Goal: Transaction & Acquisition: Purchase product/service

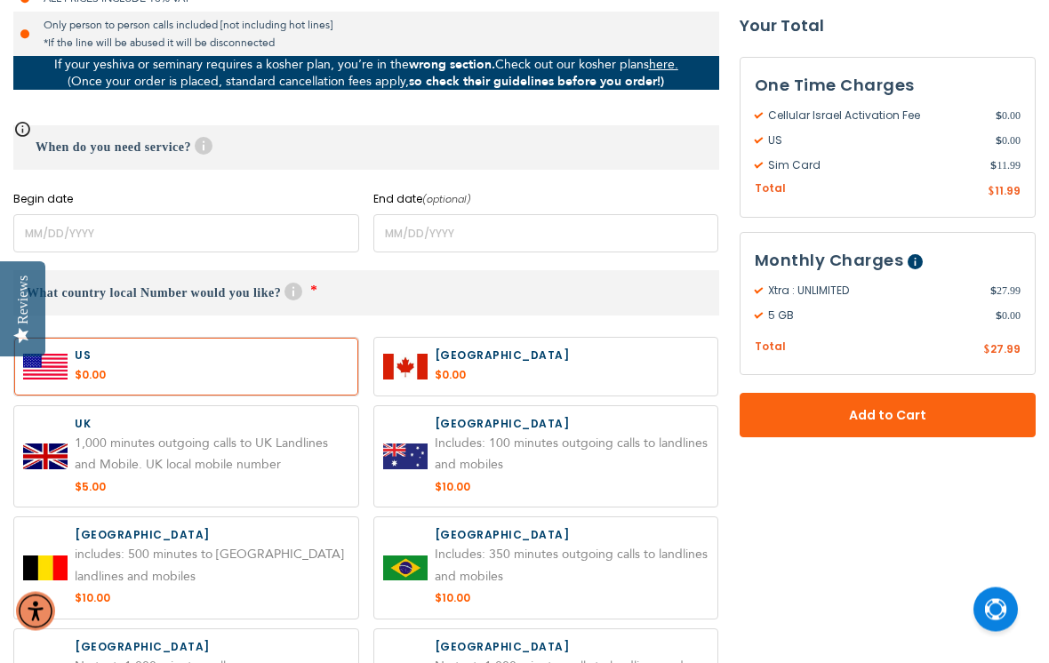
scroll to position [709, 0]
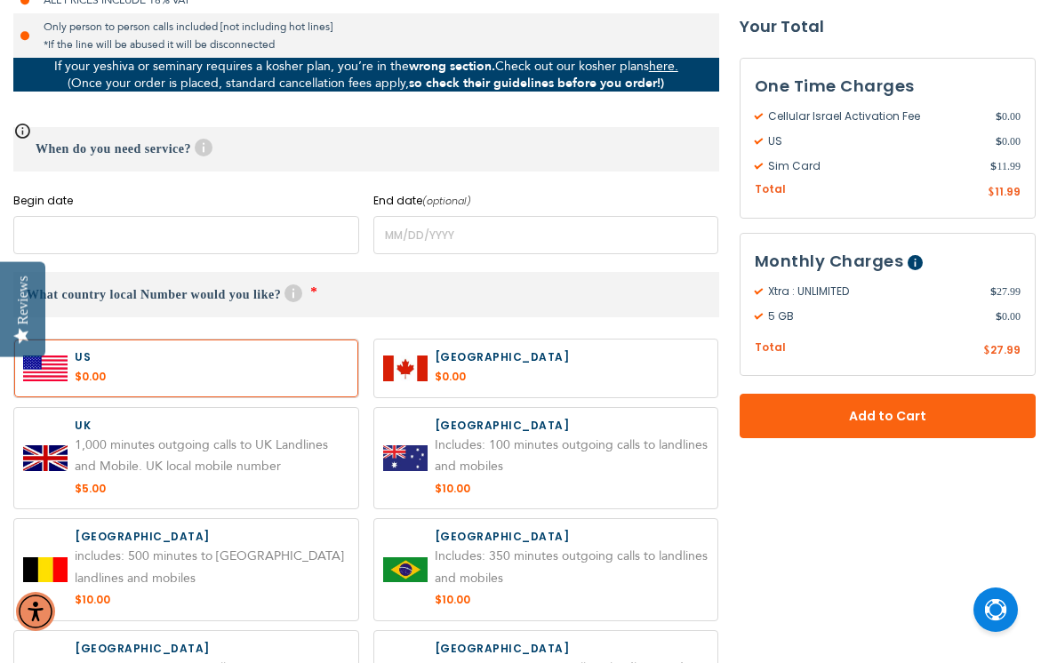
click at [68, 228] on input "name" at bounding box center [186, 235] width 346 height 38
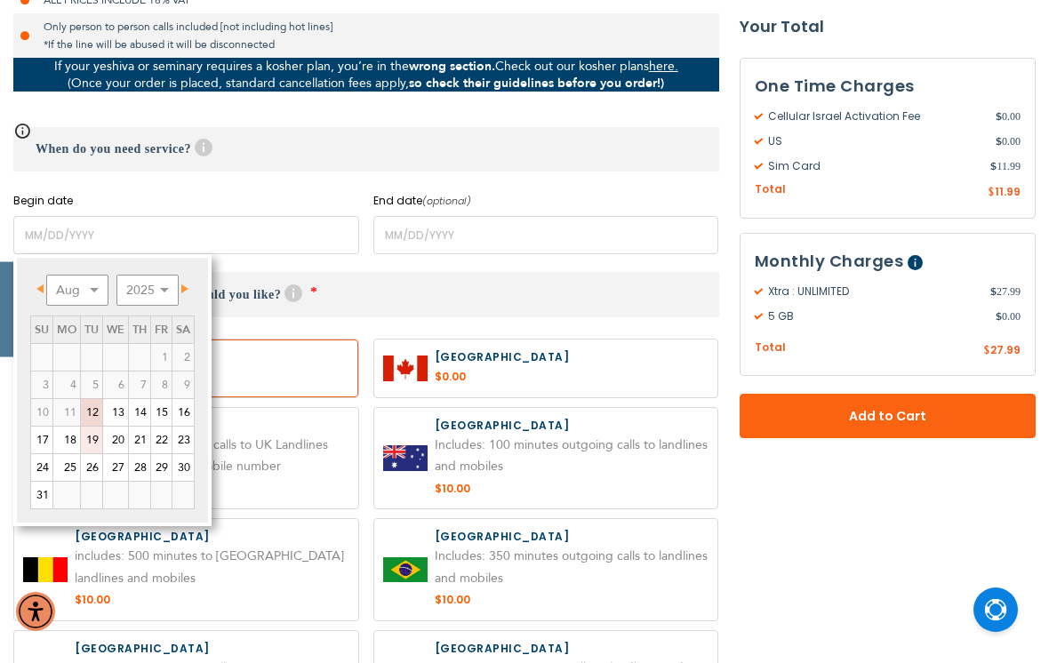
click at [92, 441] on link "19" at bounding box center [91, 440] width 21 height 27
type input "[DATE]"
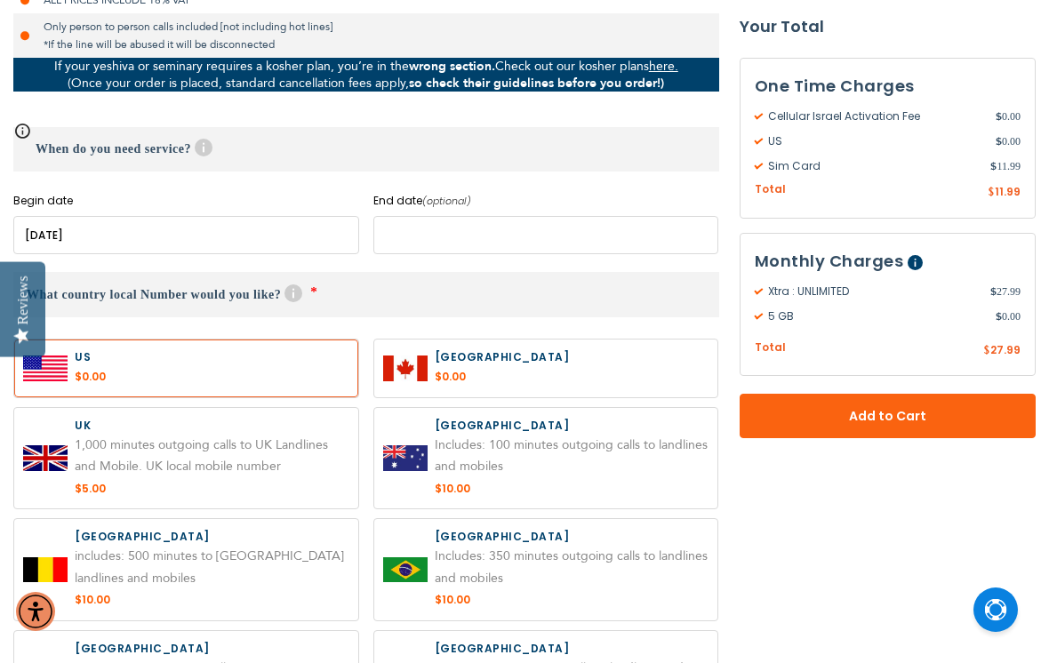
click at [455, 235] on input "name" at bounding box center [546, 235] width 346 height 38
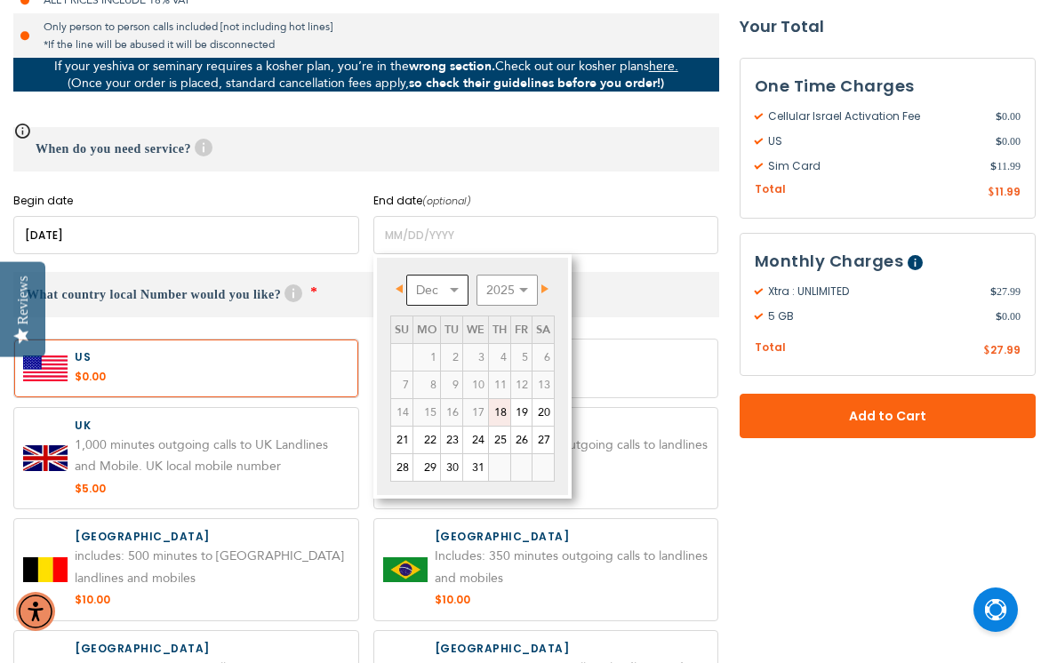
click at [445, 287] on select "Dec" at bounding box center [437, 290] width 62 height 31
click at [433, 287] on select "Dec" at bounding box center [437, 290] width 62 height 31
click at [462, 282] on select "Dec" at bounding box center [437, 290] width 62 height 31
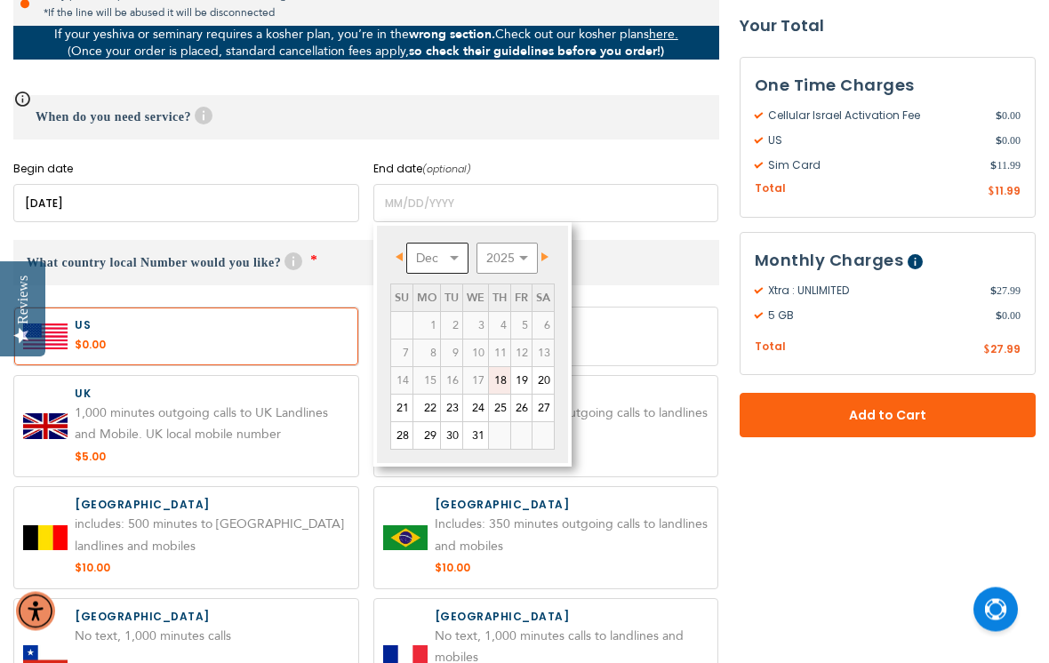
scroll to position [732, 0]
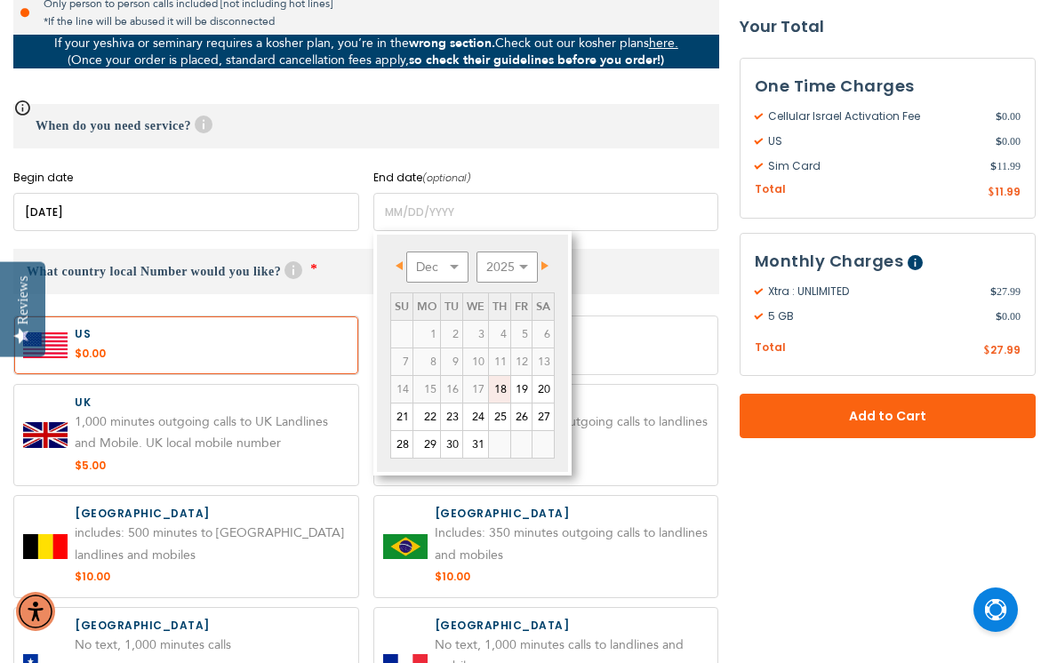
click at [548, 264] on span "Next" at bounding box center [544, 265] width 7 height 9
click at [553, 271] on link "Next" at bounding box center [542, 265] width 22 height 22
click at [553, 268] on link "Next" at bounding box center [542, 265] width 22 height 22
click at [548, 265] on span "Next" at bounding box center [544, 265] width 7 height 9
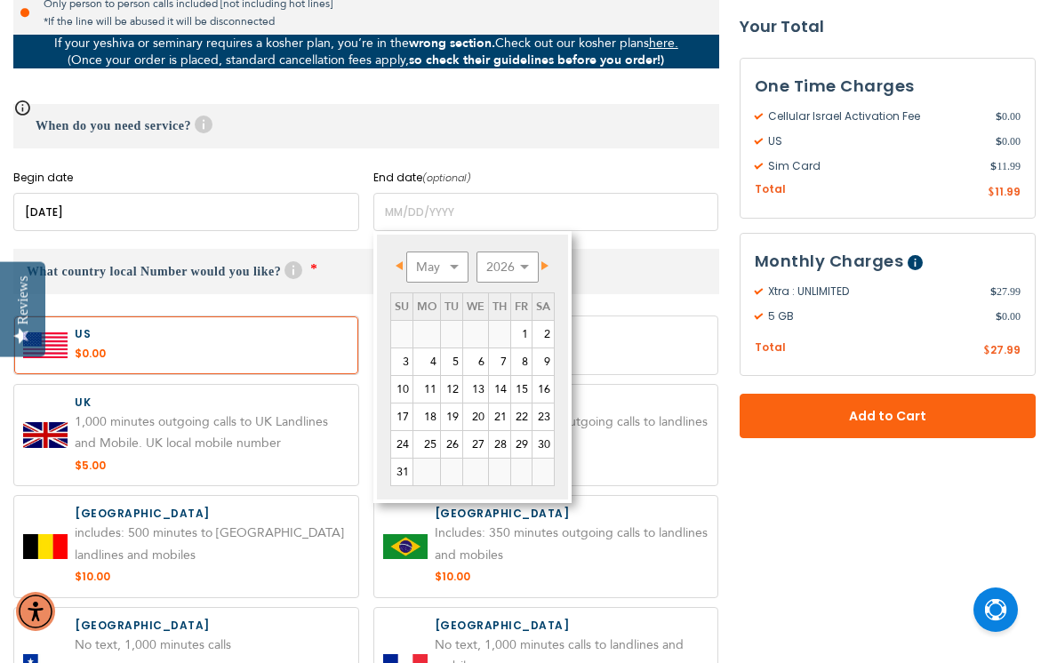
click at [399, 256] on link "Prev" at bounding box center [403, 265] width 22 height 22
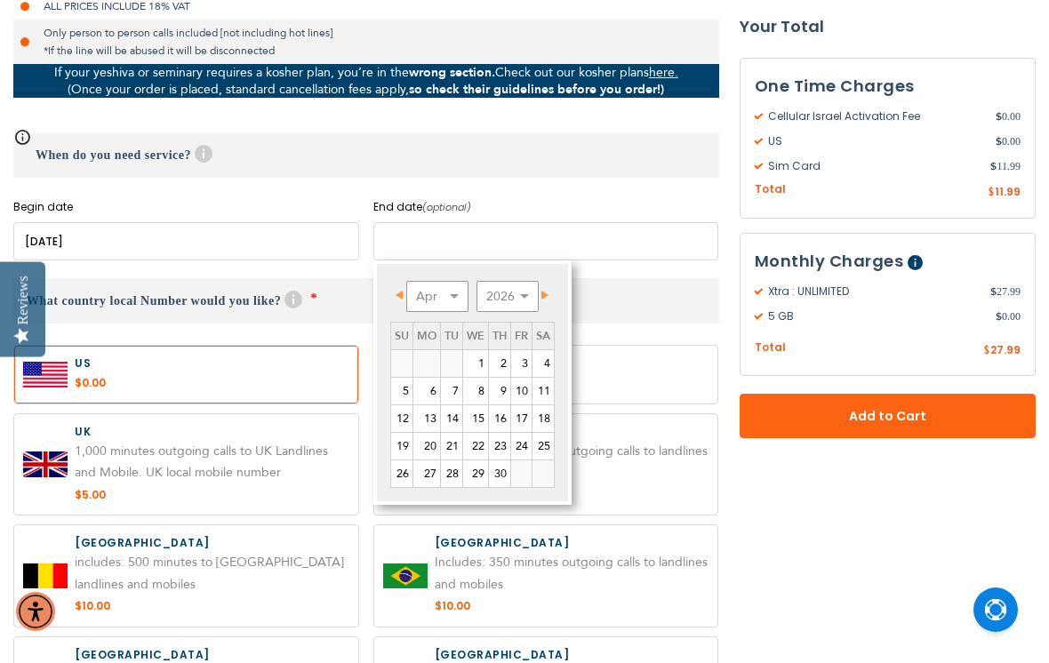
scroll to position [702, 0]
click at [548, 292] on span "Next" at bounding box center [544, 296] width 7 height 9
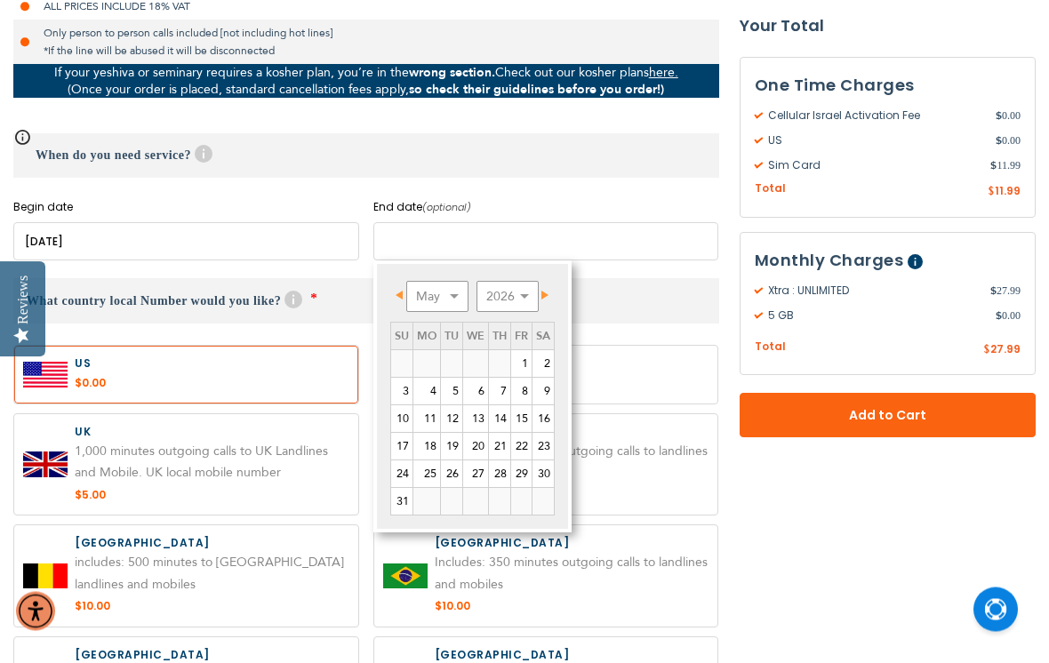
scroll to position [703, 0]
click at [553, 298] on link "Next" at bounding box center [542, 295] width 22 height 22
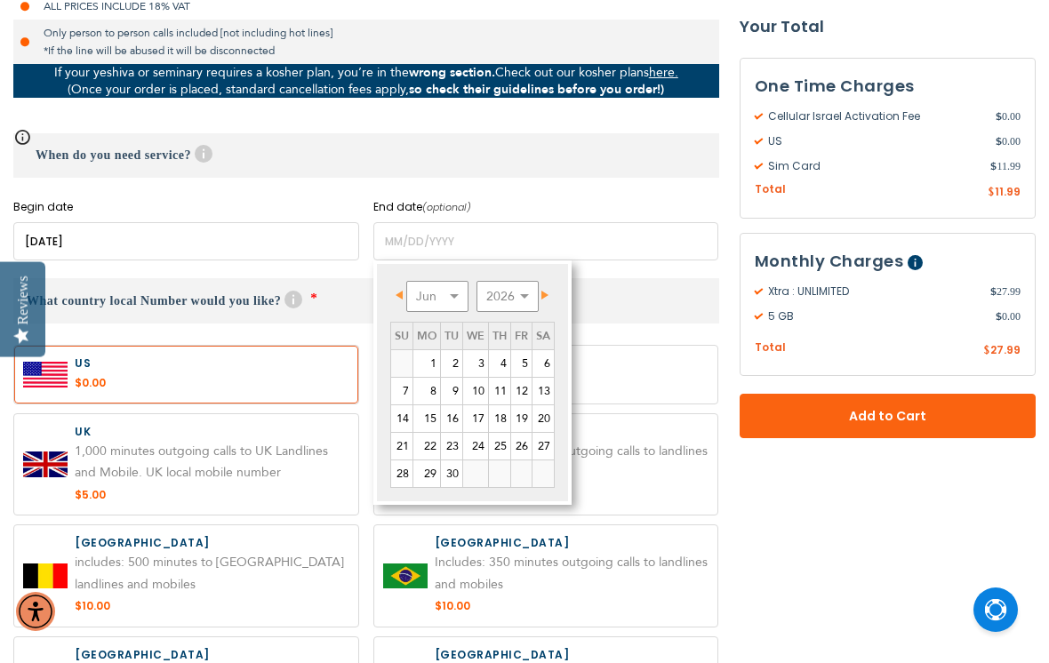
click at [547, 292] on span "Next" at bounding box center [544, 295] width 7 height 9
click at [553, 293] on link "Next" at bounding box center [542, 295] width 22 height 22
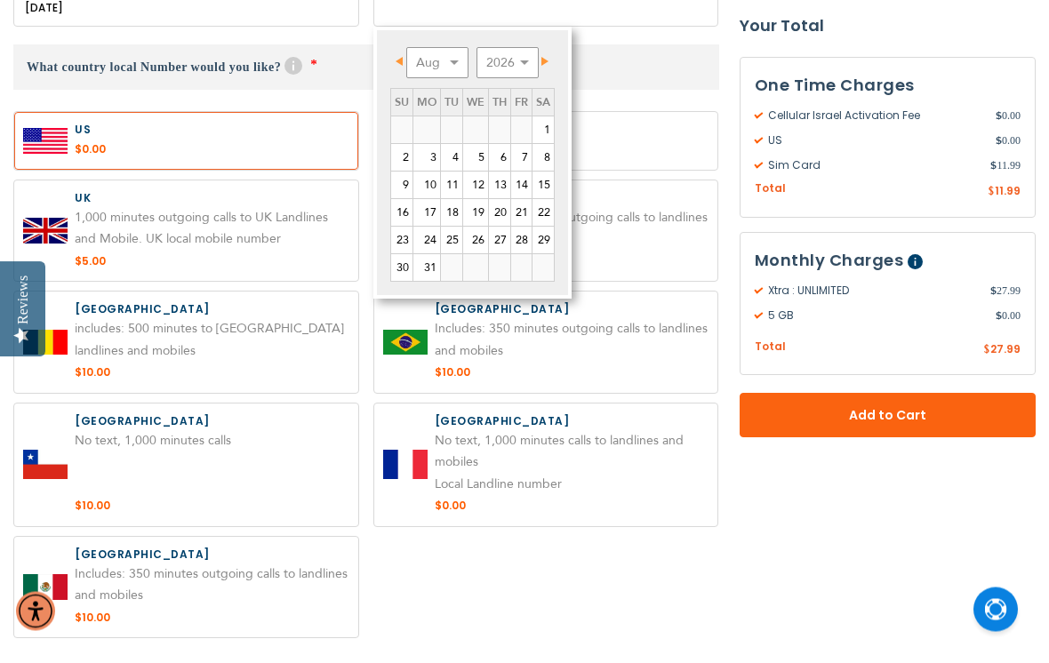
scroll to position [893, 0]
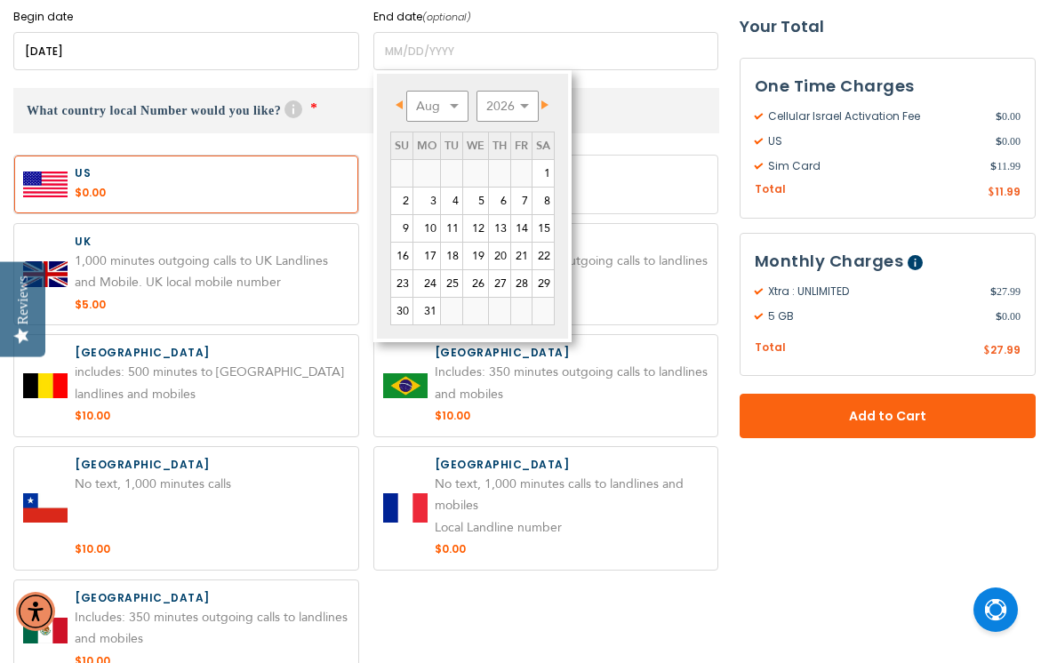
click at [554, 235] on link "15" at bounding box center [542, 228] width 21 height 27
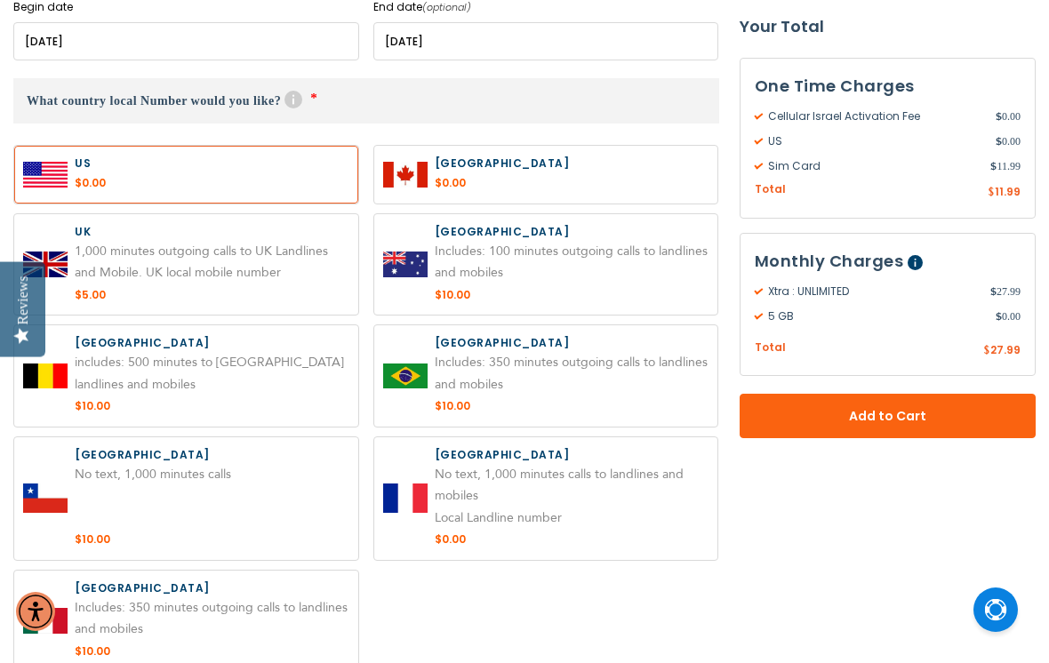
scroll to position [900, 0]
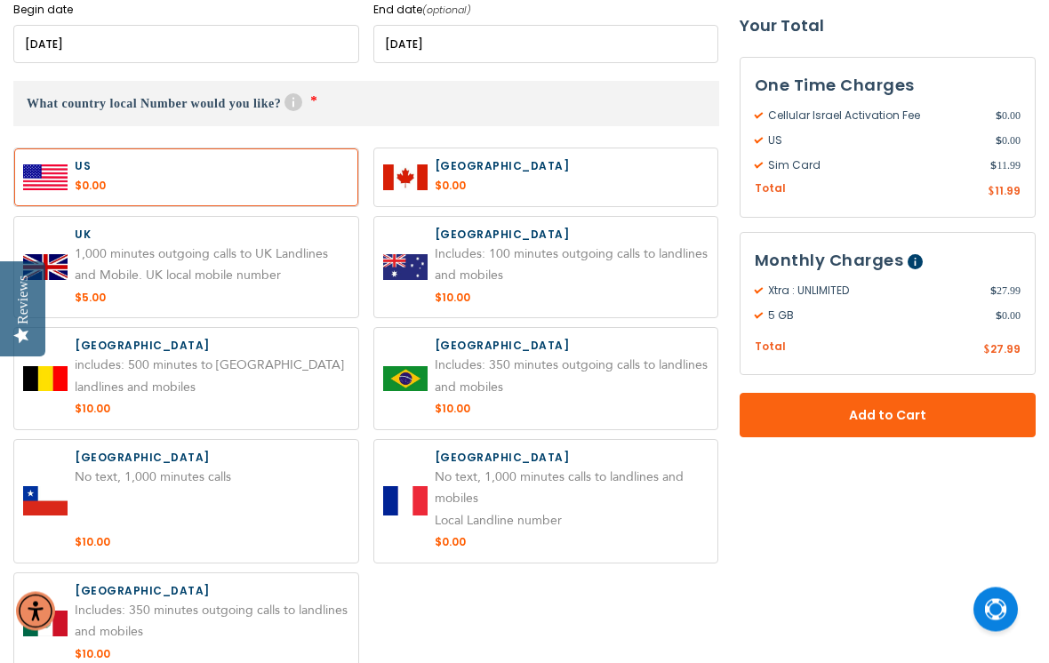
click at [436, 36] on input "name" at bounding box center [546, 45] width 346 height 38
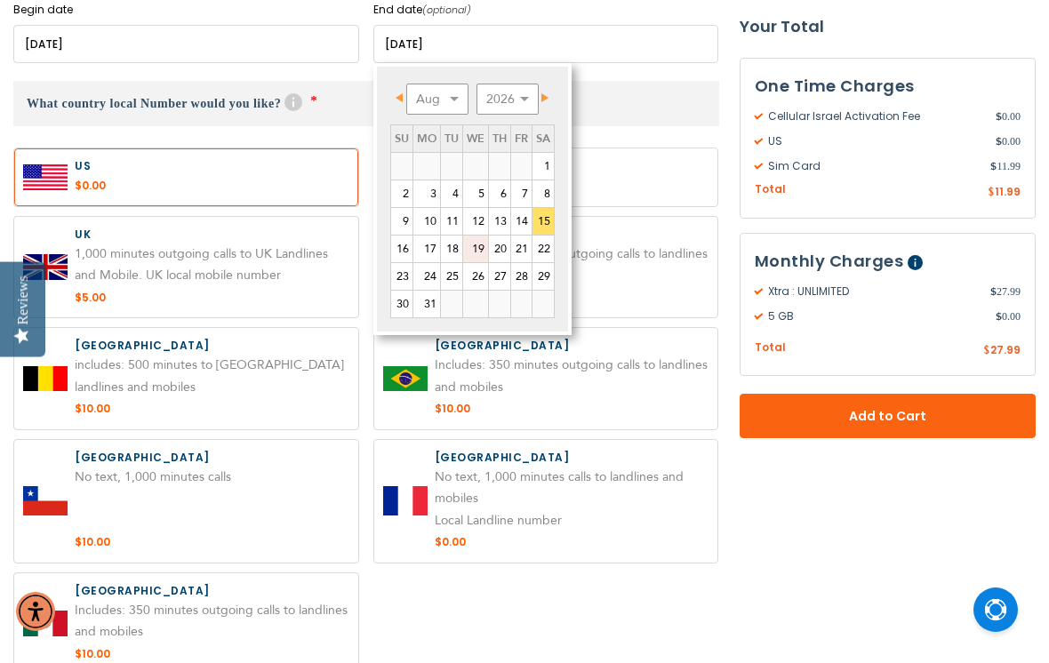
click at [475, 254] on link "19" at bounding box center [475, 249] width 25 height 27
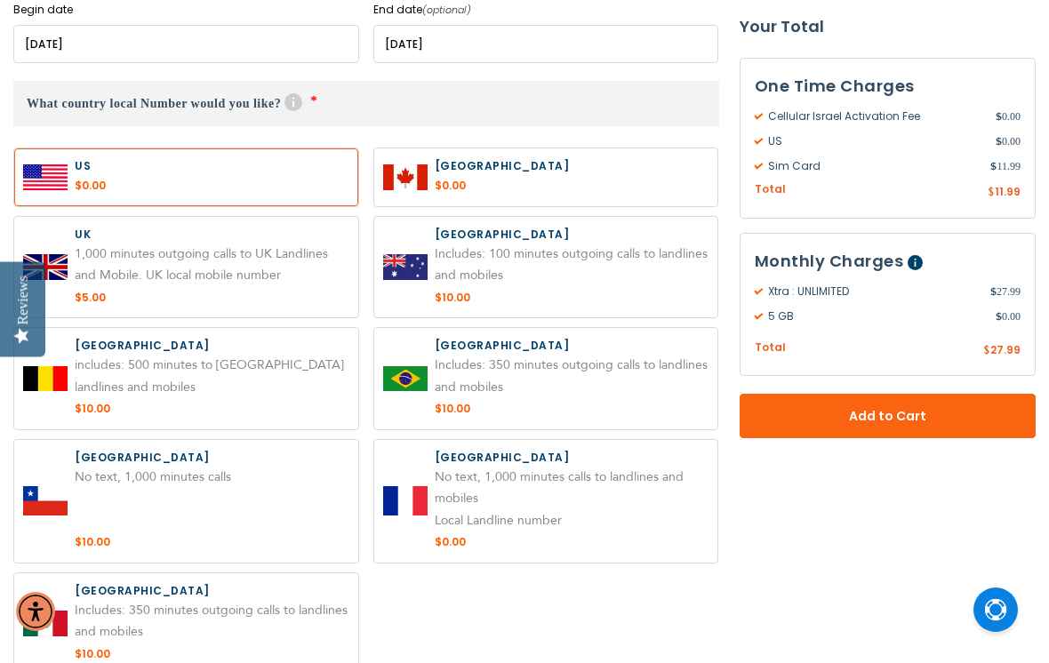
click at [445, 44] on input "name" at bounding box center [546, 44] width 346 height 38
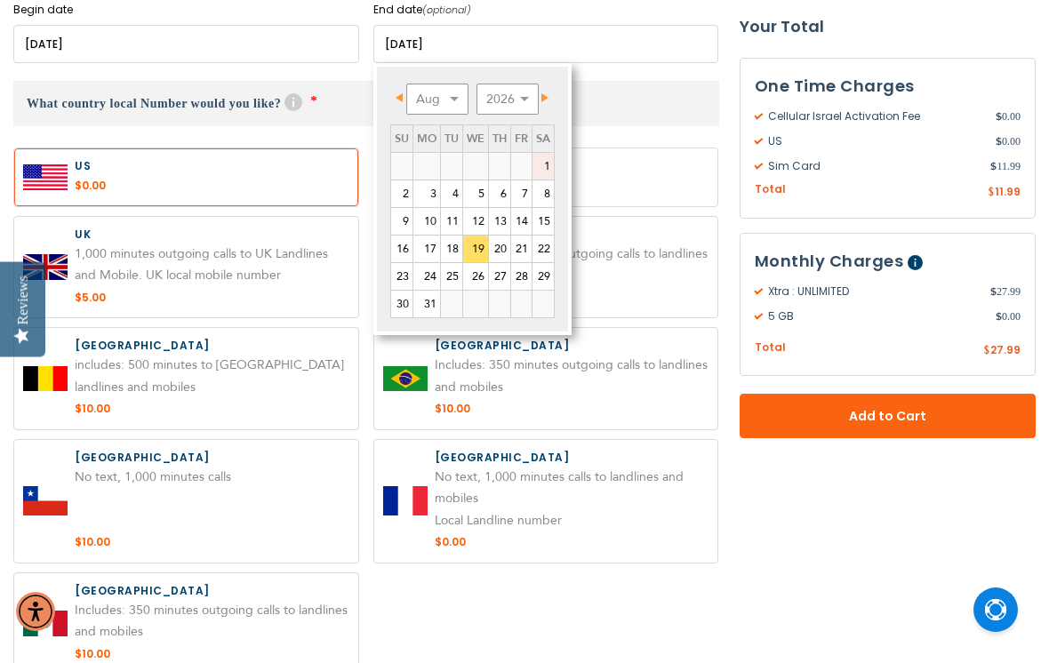
click at [545, 167] on link "1" at bounding box center [542, 166] width 21 height 27
type input "[DATE]"
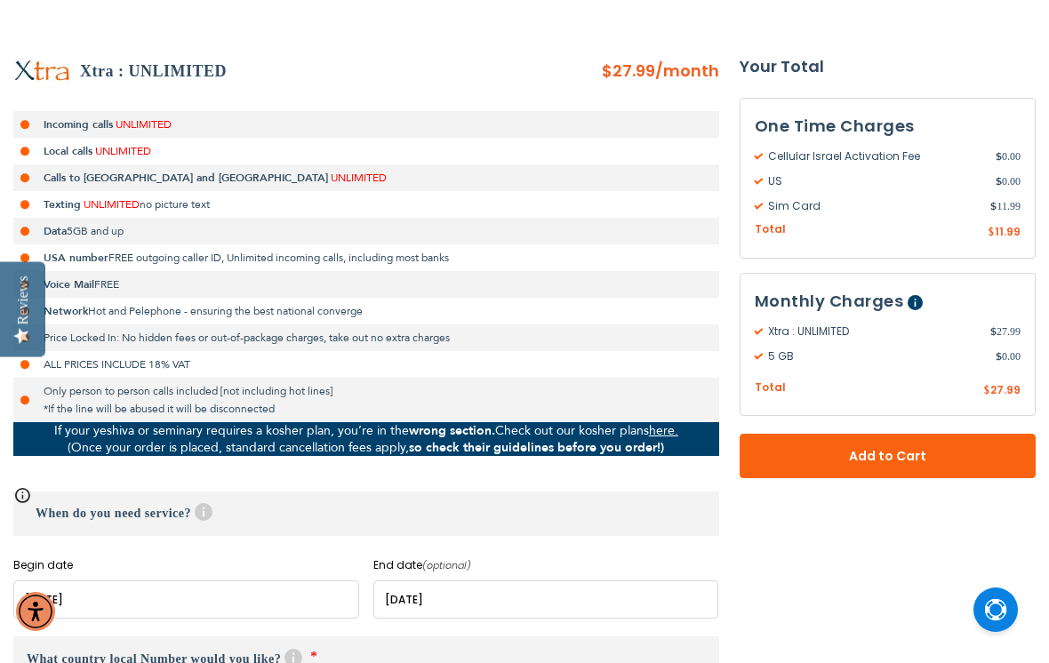
scroll to position [0, 0]
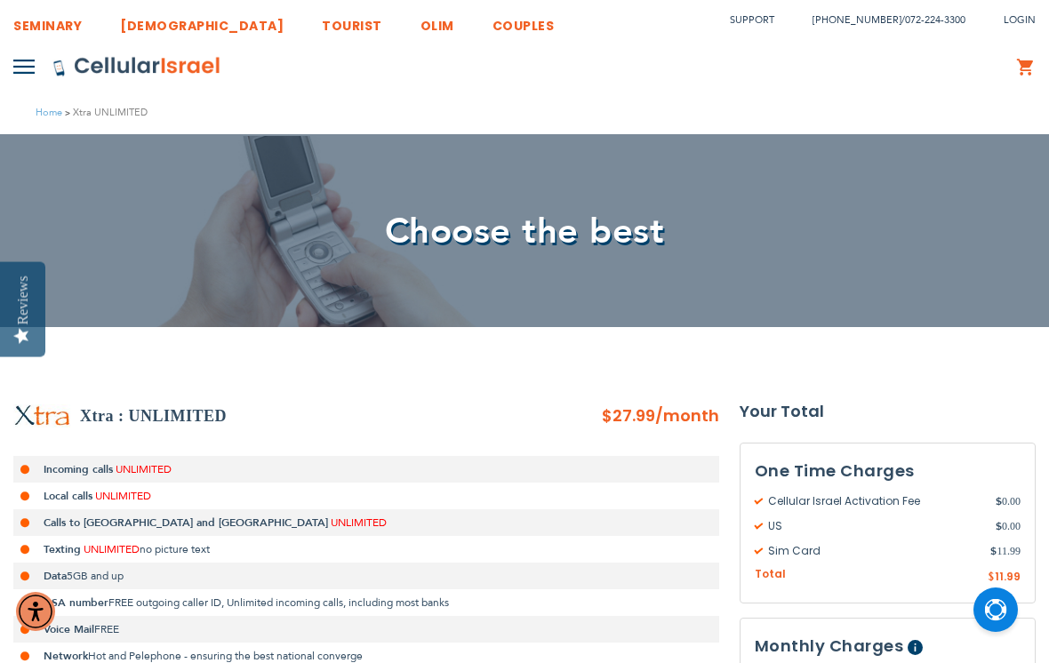
click at [156, 28] on link "[DEMOGRAPHIC_DATA]" at bounding box center [202, 20] width 164 height 33
